Goal: Task Accomplishment & Management: Manage account settings

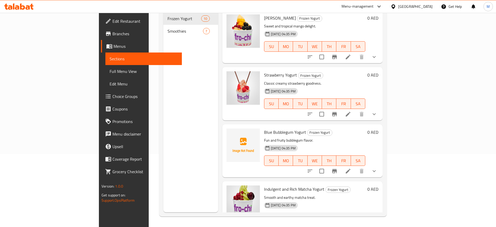
scroll to position [356, 0]
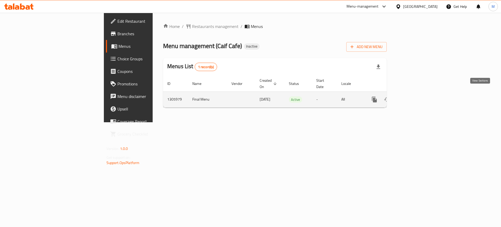
click at [415, 96] on icon "enhanced table" at bounding box center [412, 99] width 6 height 6
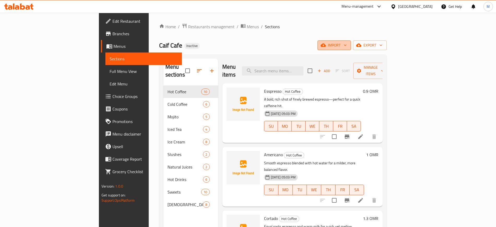
click at [326, 44] on icon "button" at bounding box center [323, 45] width 5 height 3
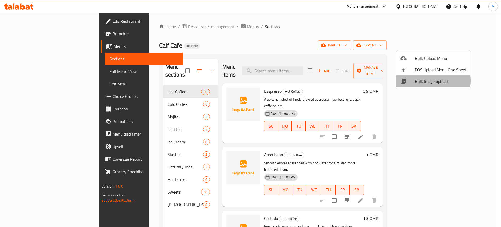
click at [420, 81] on span "Bulk Image upload" at bounding box center [441, 81] width 52 height 6
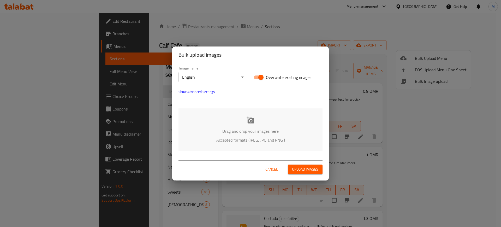
click at [213, 143] on div "Drag and drop your images here Accepted formats (JPEG, JPG and PNG )" at bounding box center [250, 129] width 144 height 43
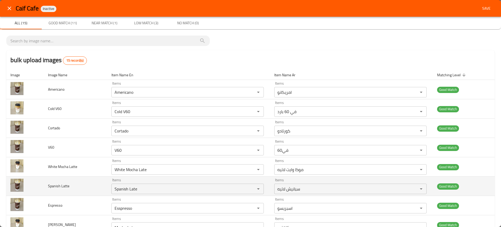
click at [92, 178] on td "Spanish Latte" at bounding box center [75, 185] width 63 height 19
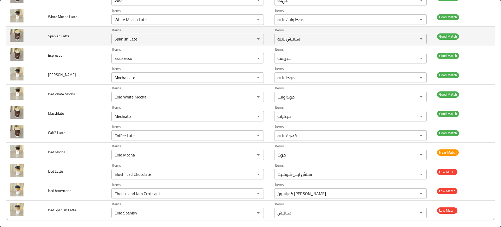
scroll to position [153, 0]
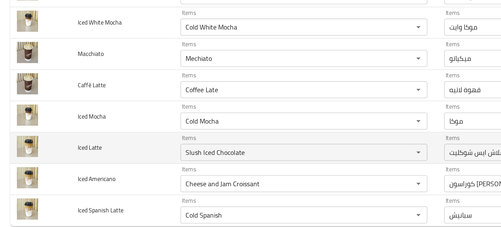
click at [73, 167] on td "Iced Latte" at bounding box center [75, 167] width 63 height 19
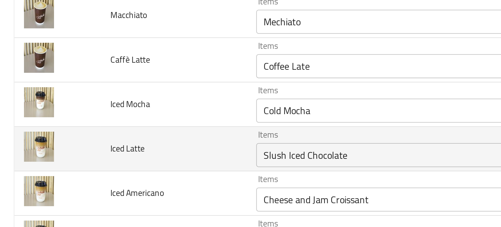
click at [136, 173] on Latte "Slush Iced Chocolate" at bounding box center [180, 170] width 134 height 7
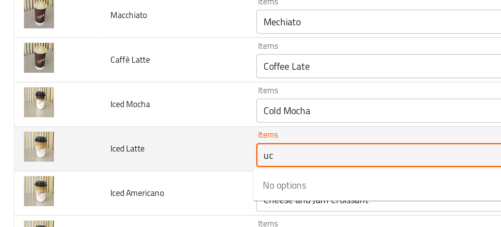
type Latte "u"
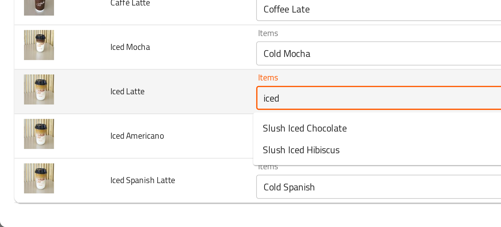
scroll to position [0, 0]
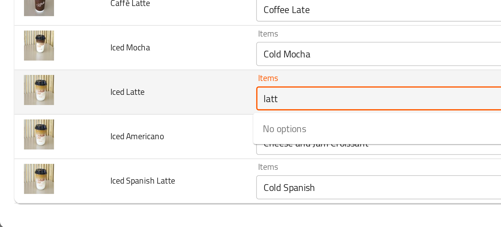
type Latte "latte"
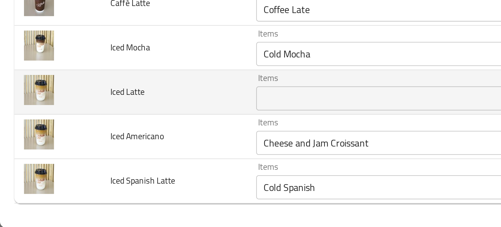
click at [77, 198] on td "Iced Spanish Latte" at bounding box center [75, 206] width 63 height 19
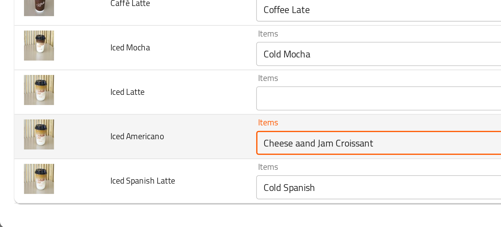
click at [130, 188] on Americano "Cheese aand Jam Croissant" at bounding box center [180, 189] width 134 height 7
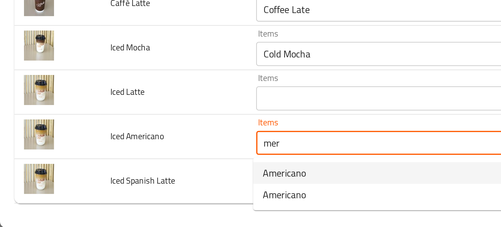
click at [119, 205] on span "Americano" at bounding box center [123, 203] width 19 height 6
type Americano "Americano"
type Americano-ar "امريكانو"
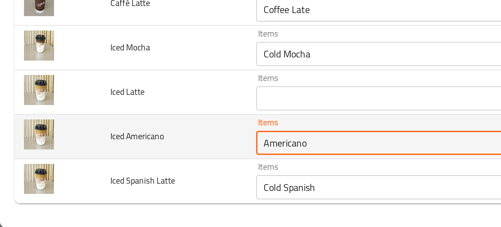
click at [137, 188] on Americano "Americano" at bounding box center [180, 189] width 134 height 7
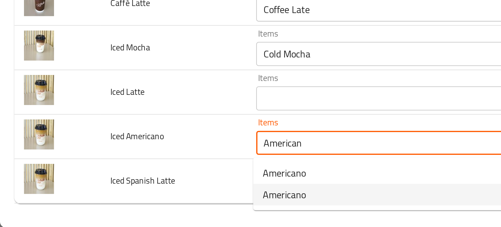
click at [132, 210] on span "Americano" at bounding box center [123, 212] width 19 height 6
type Americano "Americano"
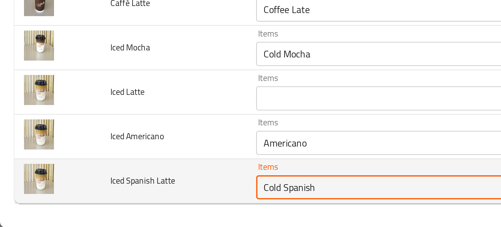
click at [113, 212] on Latte "Cold Spanish" at bounding box center [180, 209] width 134 height 7
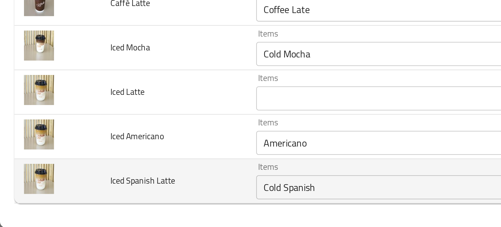
click at [86, 202] on td "Iced Spanish Latte" at bounding box center [75, 206] width 63 height 19
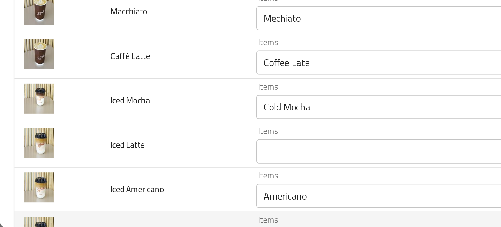
scroll to position [130, 0]
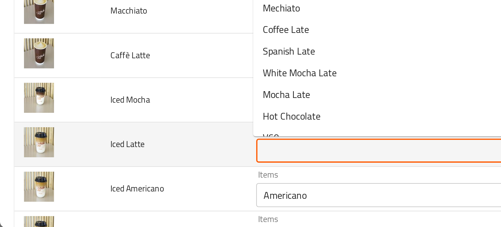
click at [123, 191] on Latte "Items" at bounding box center [180, 193] width 134 height 7
paste Latte "Cold Late"
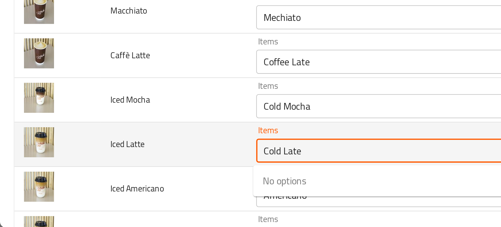
type Latte "Cold Late"
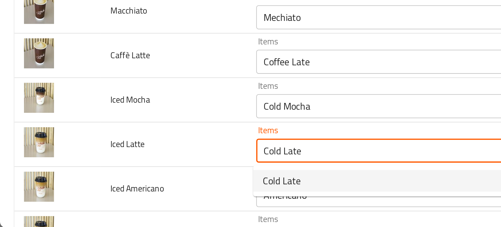
click at [116, 206] on span "Cold Late" at bounding box center [122, 206] width 16 height 6
type Latte-ar "لاتيه"
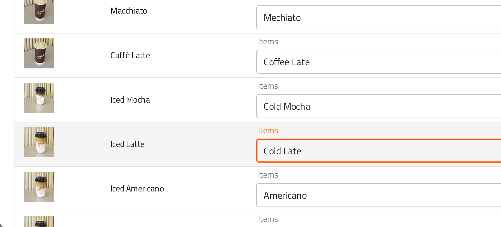
type Latte "Cold Late"
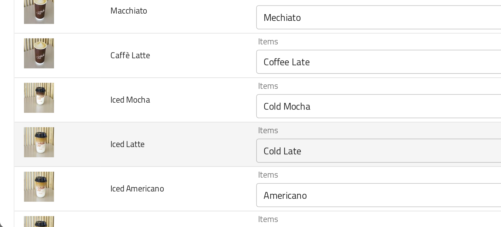
click at [85, 192] on td "Iced Latte" at bounding box center [75, 190] width 63 height 19
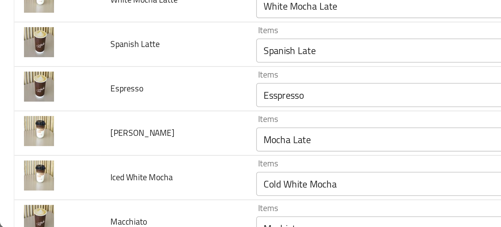
scroll to position [0, 0]
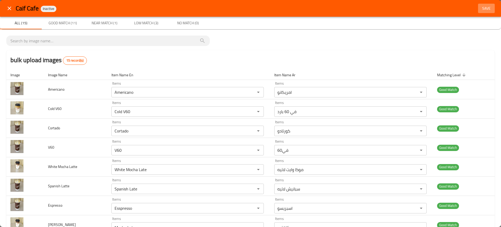
click at [482, 10] on span "Save" at bounding box center [486, 8] width 13 height 7
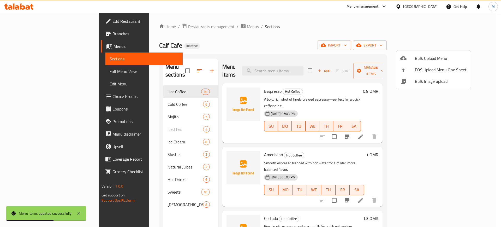
click at [428, 79] on span "Bulk Image upload" at bounding box center [441, 81] width 52 height 6
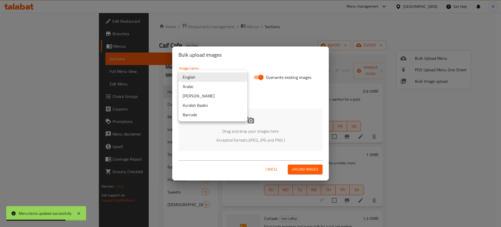
click at [205, 77] on body "Menu items updated successfully ​ Menu-management Oman Get Help M Edit Restaura…" at bounding box center [250, 120] width 501 height 214
click at [208, 87] on li "Arabic" at bounding box center [212, 86] width 69 height 9
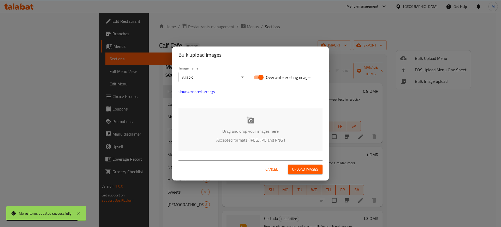
click at [220, 121] on div "Drag and drop your images here Accepted formats (JPEG, JPG and PNG )" at bounding box center [250, 129] width 144 height 43
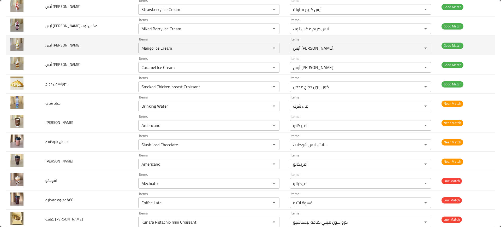
scroll to position [719, 0]
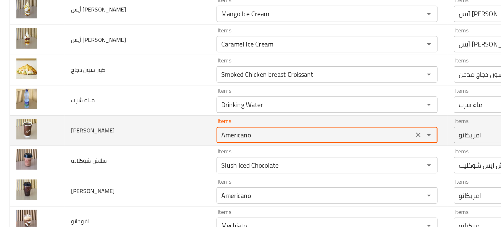
click at [175, 123] on حار "Americano" at bounding box center [201, 125] width 123 height 7
click at [183, 125] on حار "Americano" at bounding box center [201, 125] width 123 height 7
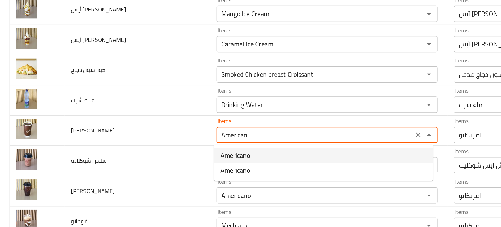
click at [151, 141] on span "Americano" at bounding box center [150, 139] width 19 height 6
type حار "Americano"
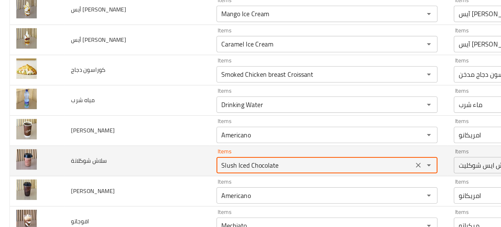
click at [169, 143] on شوكلاتة "Slush Iced Chocolate" at bounding box center [201, 144] width 123 height 7
click at [182, 143] on شوكلاتة "Slush Iced Chocolate" at bounding box center [201, 144] width 123 height 7
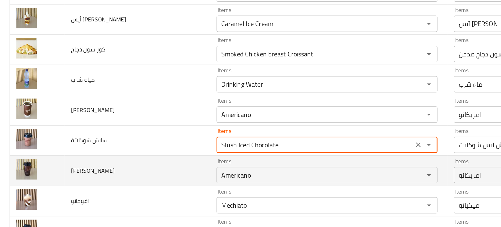
scroll to position [732, 0]
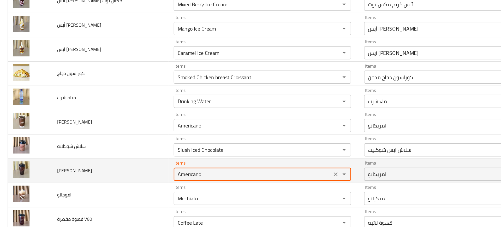
click at [160, 149] on بارد "Americano" at bounding box center [201, 151] width 123 height 7
click at [165, 152] on بارد "Americano" at bounding box center [201, 151] width 123 height 7
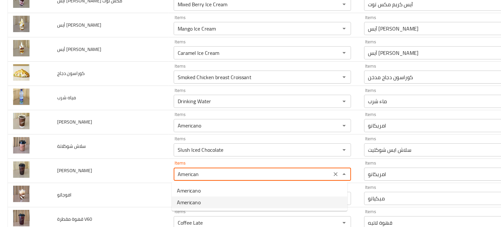
click at [174, 175] on بارد-option-1 "Americano" at bounding box center [207, 174] width 140 height 9
type بارد "Americano"
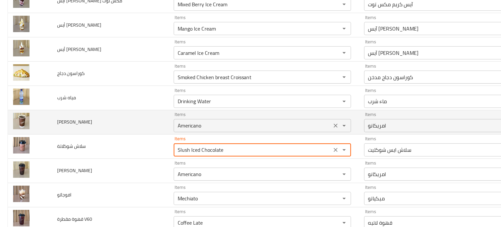
drag, startPoint x: 149, startPoint y: 133, endPoint x: 259, endPoint y: 114, distance: 112.0
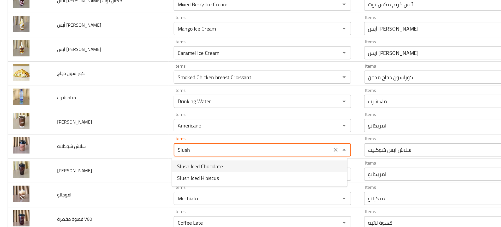
click at [157, 148] on span "Slush Iced Chocolate" at bounding box center [159, 145] width 37 height 6
type شوكلاتة "Slush Iced Chocolate"
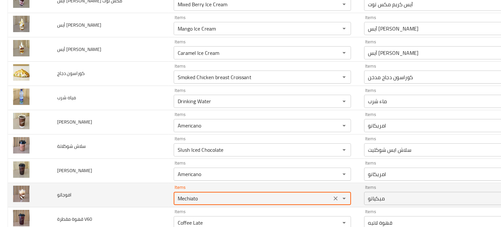
click at [152, 174] on input "Mechiato" at bounding box center [201, 170] width 123 height 7
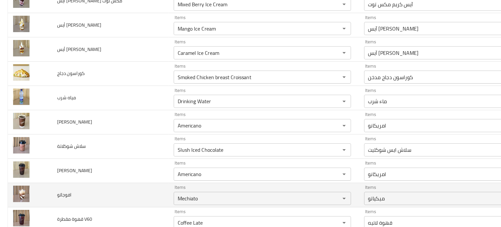
click at [103, 169] on td "افوجاتو" at bounding box center [87, 168] width 93 height 19
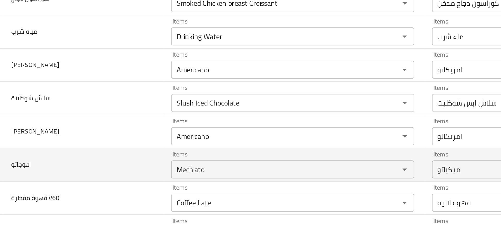
scroll to position [0, 0]
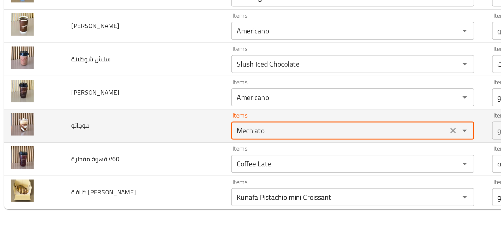
click at [152, 170] on input "Mechiato" at bounding box center [201, 170] width 123 height 7
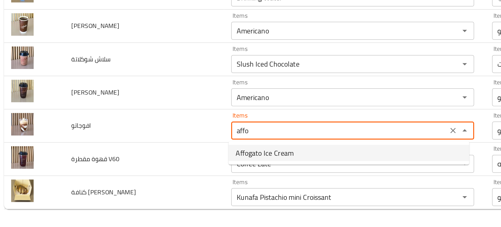
click at [158, 185] on span "Affogato Ice Cream" at bounding box center [158, 183] width 34 height 6
type input "Affogato Ice Cream"
type input "آيس كريم أفوجاتو"
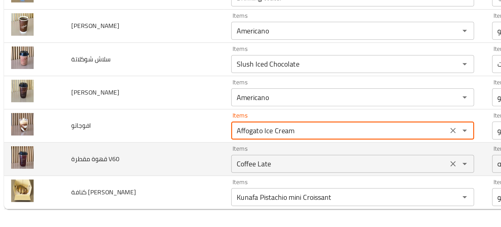
type input "Affogato Ice Cream"
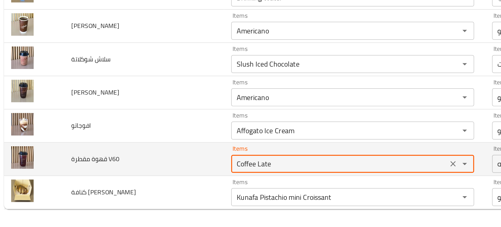
click at [152, 188] on V60 "Coffee Late" at bounding box center [201, 189] width 123 height 7
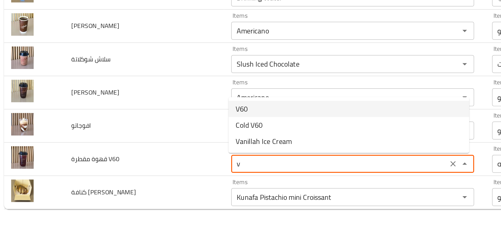
click at [144, 159] on span "V60" at bounding box center [144, 158] width 7 height 6
type V60 "V60"
type V60-ar "في60"
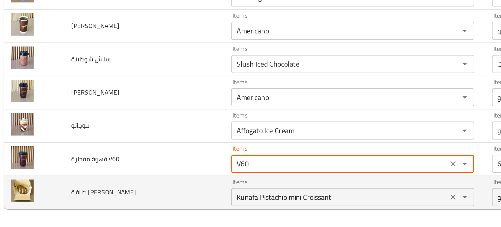
type V60 "V60"
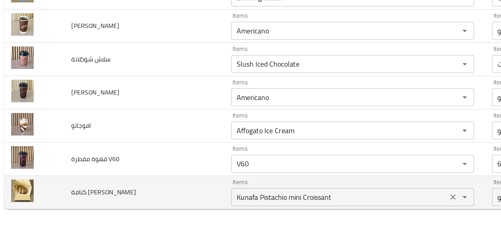
scroll to position [356, 0]
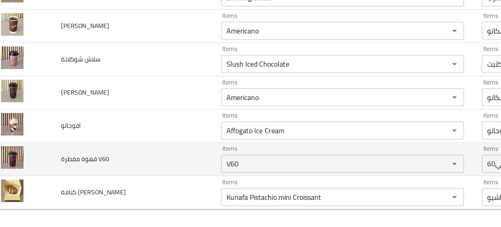
click at [113, 189] on td "قهوة مقطرة V60" at bounding box center [87, 187] width 93 height 19
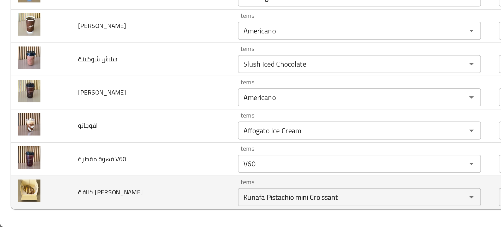
click at [116, 209] on td "كنافة بيستاشيو كوراسون" at bounding box center [87, 206] width 93 height 19
click at [151, 212] on كوراسون "Kunafa Pistachio mini Croissant" at bounding box center [201, 209] width 123 height 7
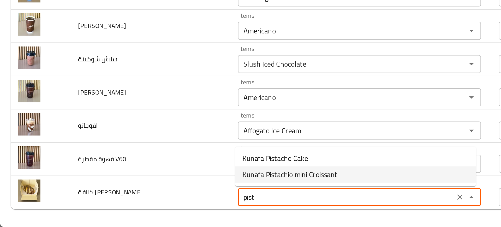
click at [166, 196] on span "Kunafa Pistachio mini Croissant" at bounding box center [168, 196] width 55 height 6
type كوراسون "Kunafa Pistachio mini Croissant"
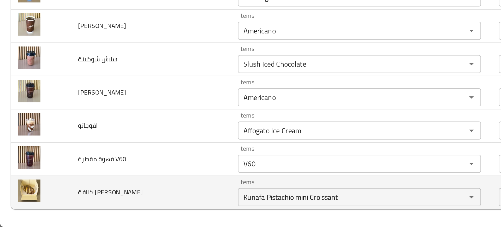
click at [106, 203] on td "كنافة بيستاشيو كوراسون" at bounding box center [87, 206] width 93 height 19
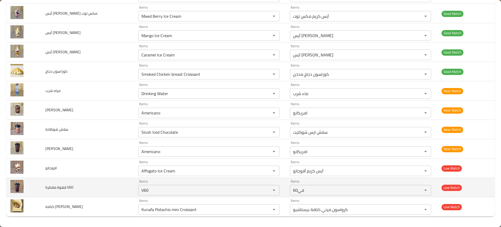
click at [89, 189] on td "قهوة مقطرة V60" at bounding box center [87, 187] width 93 height 19
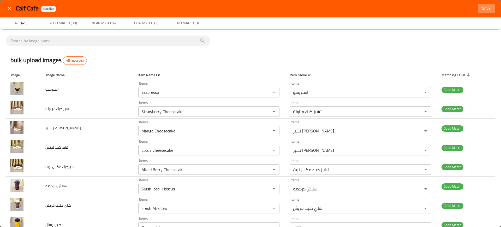
click at [478, 12] on button "Save" at bounding box center [486, 9] width 17 height 10
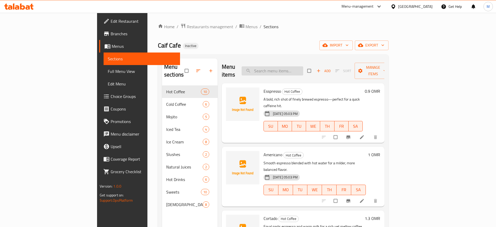
click at [299, 71] on input "search" at bounding box center [273, 70] width 62 height 9
paste input "Americano"
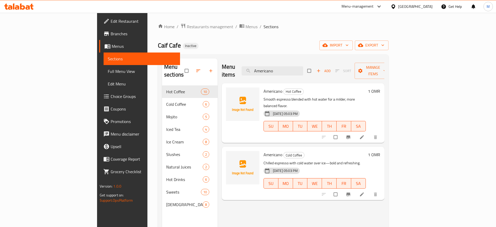
paste input "Cold Spanish"
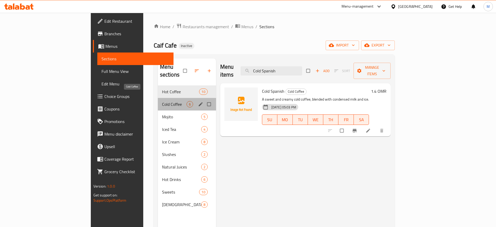
click at [162, 101] on span "Cold Coffee" at bounding box center [174, 104] width 25 height 6
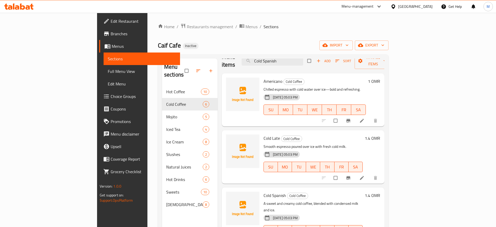
scroll to position [10, 0]
click at [263, 134] on span "Cold Late" at bounding box center [271, 138] width 16 height 8
copy h6 "Cold Late"
click at [263, 134] on span "Cold Late" at bounding box center [271, 138] width 16 height 8
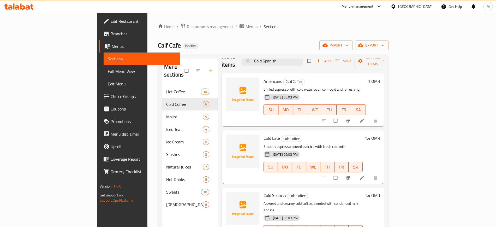
click at [282, 134] on h6 "Cold Late Cold Coffee" at bounding box center [312, 137] width 99 height 7
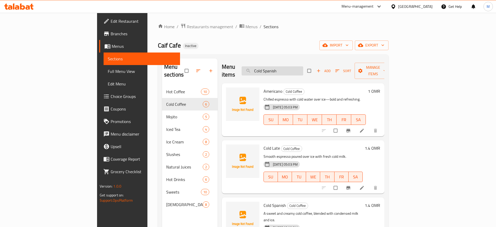
click at [300, 66] on input "Cold Spanish" at bounding box center [273, 70] width 62 height 9
paste input "V60"
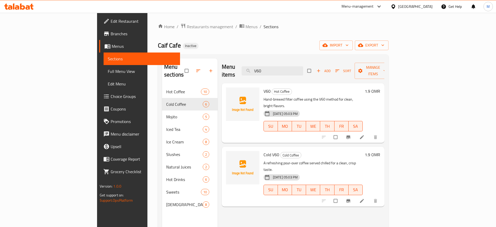
type input "V60"
click at [250, 188] on div "Menu items V60 Add Sort Manage items V60 Hot Coffee Hand-brewed filter coffee u…" at bounding box center [301, 171] width 167 height 227
click at [235, 194] on div "Menu items V60 Add Sort Manage items V60 Hot Coffee Hand-brewed filter coffee u…" at bounding box center [301, 171] width 167 height 227
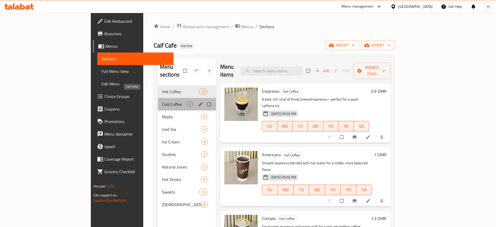
click at [162, 101] on span "Cold Coffee" at bounding box center [174, 104] width 25 height 6
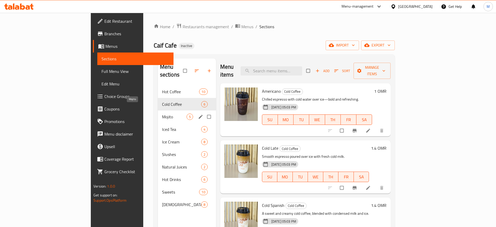
click at [162, 113] on span "Mojito" at bounding box center [174, 116] width 25 height 6
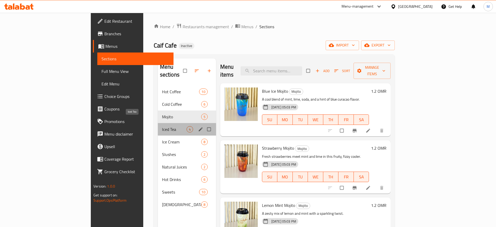
click at [162, 126] on span "Iced Tea" at bounding box center [174, 129] width 25 height 6
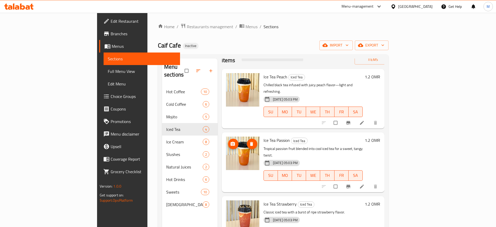
scroll to position [73, 0]
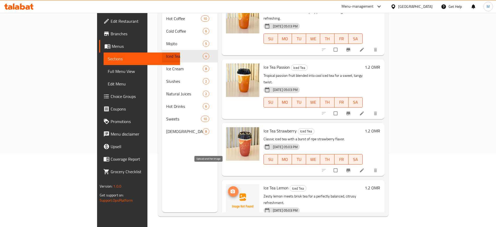
click at [230, 189] on icon "upload picture" at bounding box center [232, 191] width 5 height 5
click at [231, 189] on icon "upload picture" at bounding box center [233, 191] width 4 height 4
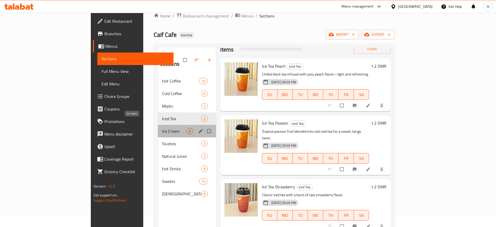
click at [162, 128] on span "Ice Cream" at bounding box center [174, 131] width 25 height 6
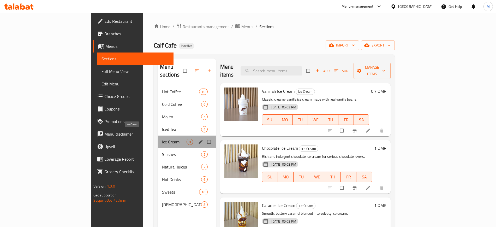
click at [162, 138] on span "Ice Cream" at bounding box center [174, 141] width 25 height 6
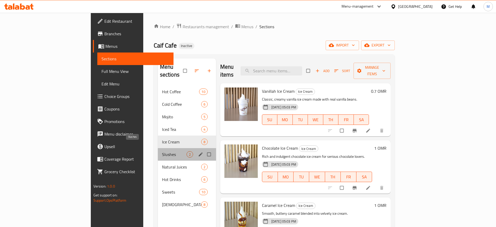
click at [162, 151] on span "Slushes" at bounding box center [174, 154] width 25 height 6
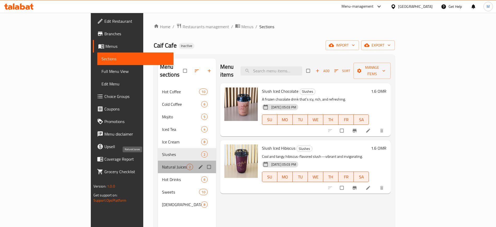
click at [162, 164] on span "Natural Juices" at bounding box center [174, 167] width 25 height 6
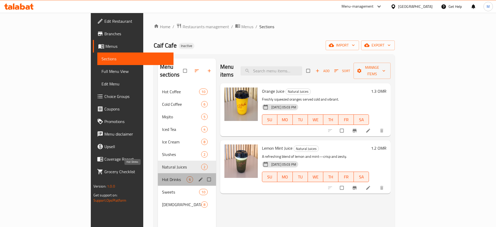
click at [162, 176] on span "Hot Drinks" at bounding box center [174, 179] width 25 height 6
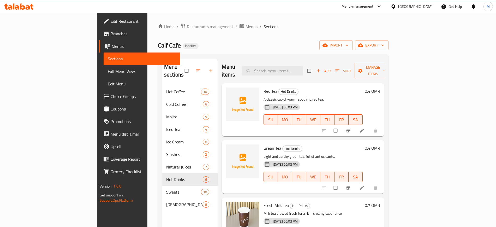
scroll to position [0, 0]
click at [231, 92] on icon "upload picture" at bounding box center [233, 94] width 4 height 4
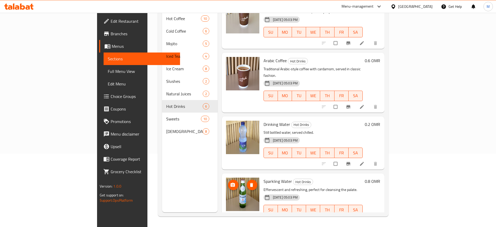
scroll to position [0, 0]
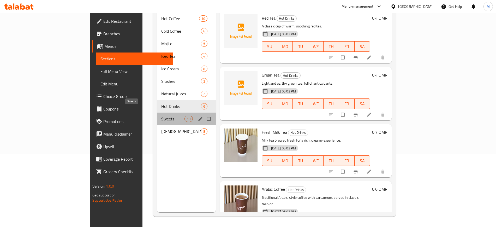
click at [161, 116] on span "Sweets" at bounding box center [172, 119] width 23 height 6
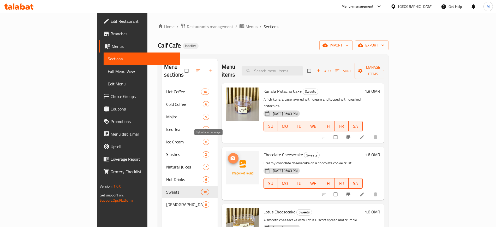
click at [231, 156] on icon "upload picture" at bounding box center [233, 158] width 4 height 4
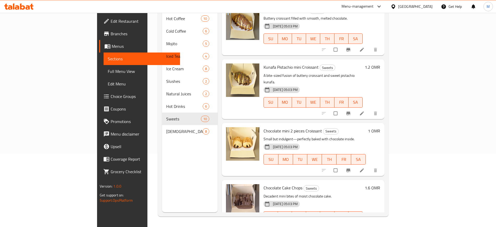
scroll to position [73, 0]
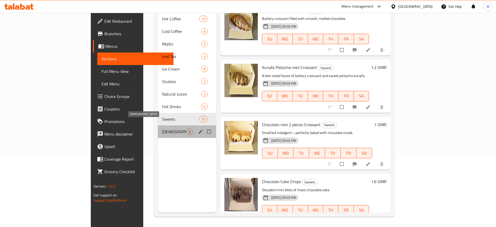
click at [162, 128] on span "[DEMOGRAPHIC_DATA]" at bounding box center [174, 131] width 25 height 6
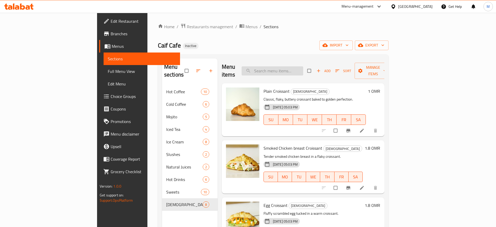
click at [303, 67] on input "search" at bounding box center [273, 70] width 62 height 9
type input "f"
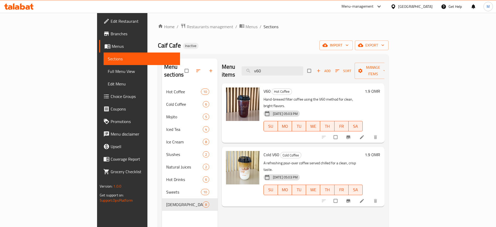
type input "v60"
click at [240, 203] on div "Menu items v60 Add Sort Manage items V60 Hot Coffee Hand-brewed filter coffee u…" at bounding box center [301, 171] width 167 height 227
click at [328, 47] on icon "button" at bounding box center [324, 45] width 5 height 5
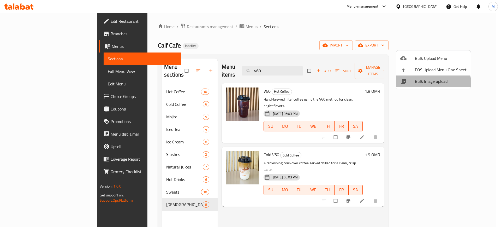
click at [427, 84] on span "Bulk Image upload" at bounding box center [441, 81] width 52 height 6
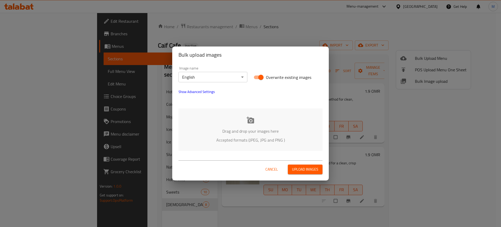
click at [270, 132] on p "Drag and drop your images here" at bounding box center [250, 131] width 128 height 6
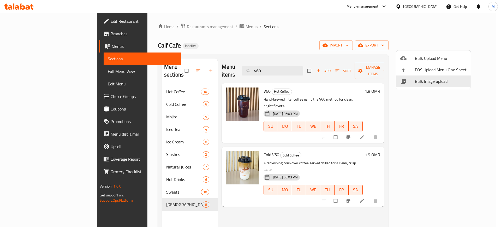
click at [240, 138] on div at bounding box center [250, 113] width 501 height 227
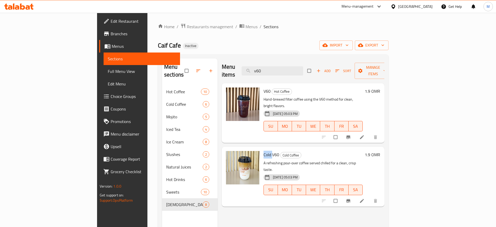
click at [263, 150] on span "Cold V60" at bounding box center [271, 154] width 16 height 8
copy h6 "Cold V60"
click at [353, 49] on button "import" at bounding box center [335, 45] width 33 height 10
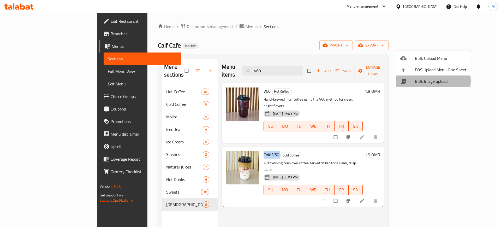
click at [433, 81] on span "Bulk Image upload" at bounding box center [441, 81] width 52 height 6
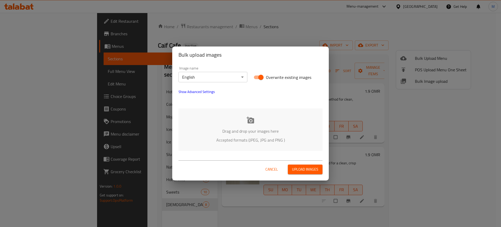
click at [228, 118] on div "Drag and drop your images here Accepted formats (JPEG, JPG and PNG )" at bounding box center [250, 129] width 144 height 43
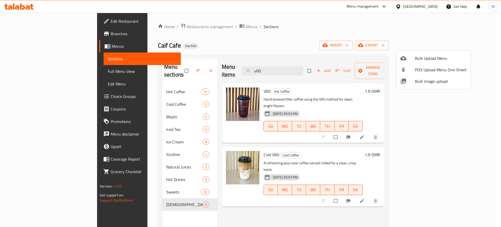
click at [215, 206] on div at bounding box center [250, 113] width 501 height 227
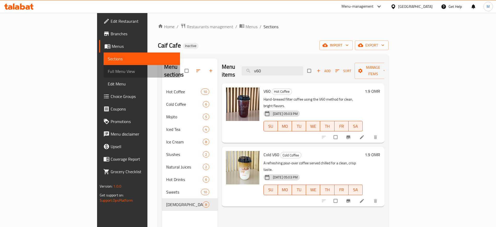
click at [104, 68] on link "Full Menu View" at bounding box center [142, 71] width 76 height 13
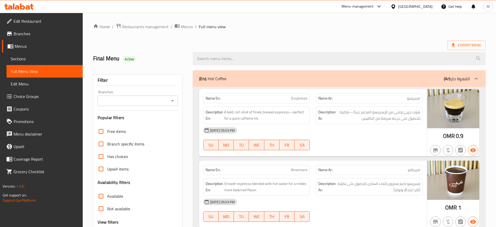
click at [186, 55] on div "Final Menu Active" at bounding box center [140, 58] width 100 height 23
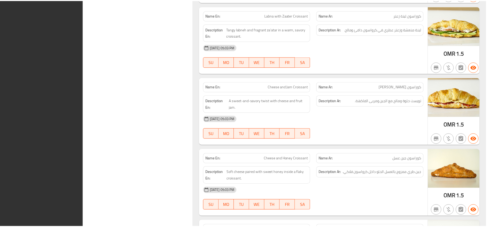
scroll to position [4438, 0]
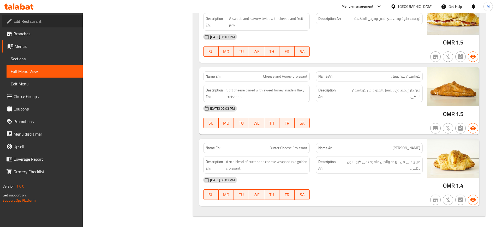
click at [76, 19] on span "Edit Restaurant" at bounding box center [46, 21] width 65 height 6
